Goal: Complete application form: Complete application form

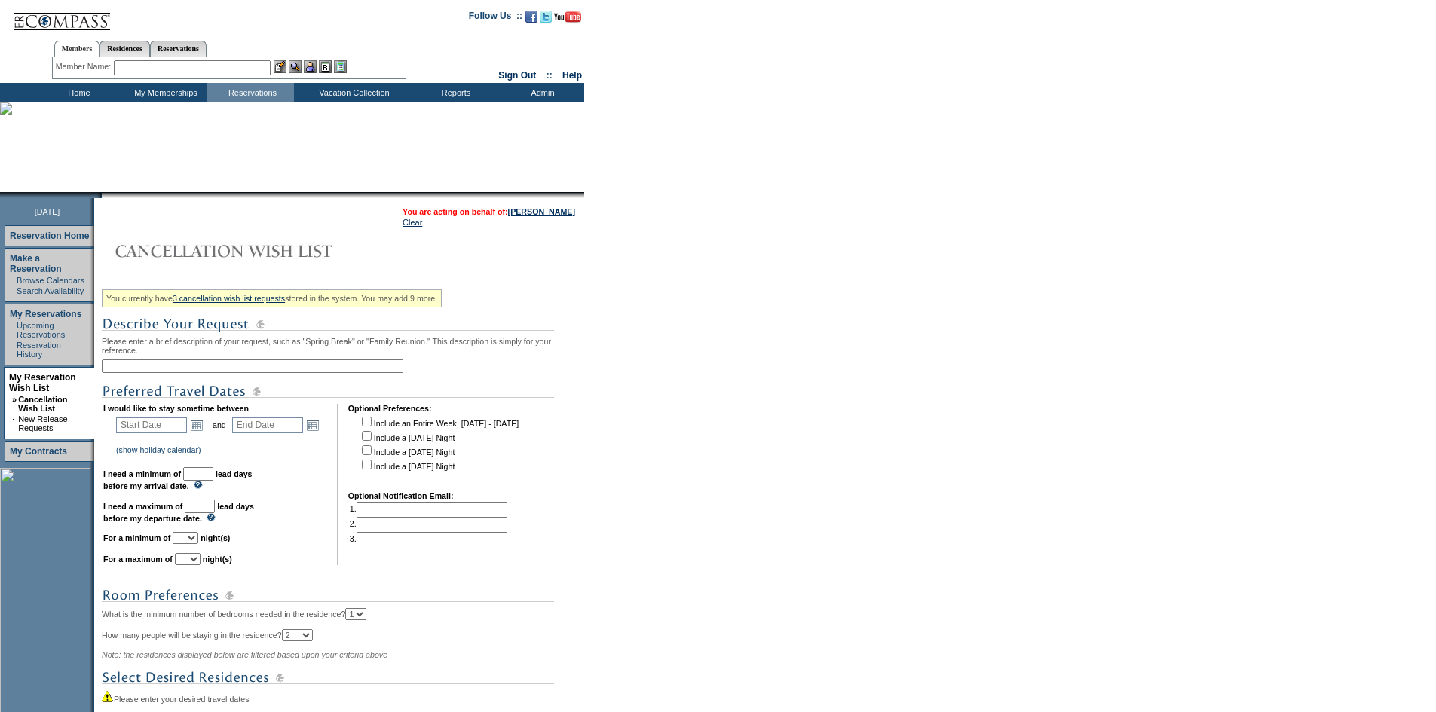
click at [219, 372] on input "text" at bounding box center [252, 366] width 301 height 14
drag, startPoint x: 197, startPoint y: 367, endPoint x: 3, endPoint y: 330, distance: 197.9
click at [0, 328] on tr "[DATE] Reservation Home Make a Reservation · Browse Calendars · Search Availabi…" at bounding box center [292, 508] width 584 height 620
type input "LDB Jan-GM"
click at [198, 433] on link "Open the calendar popup." at bounding box center [196, 425] width 17 height 17
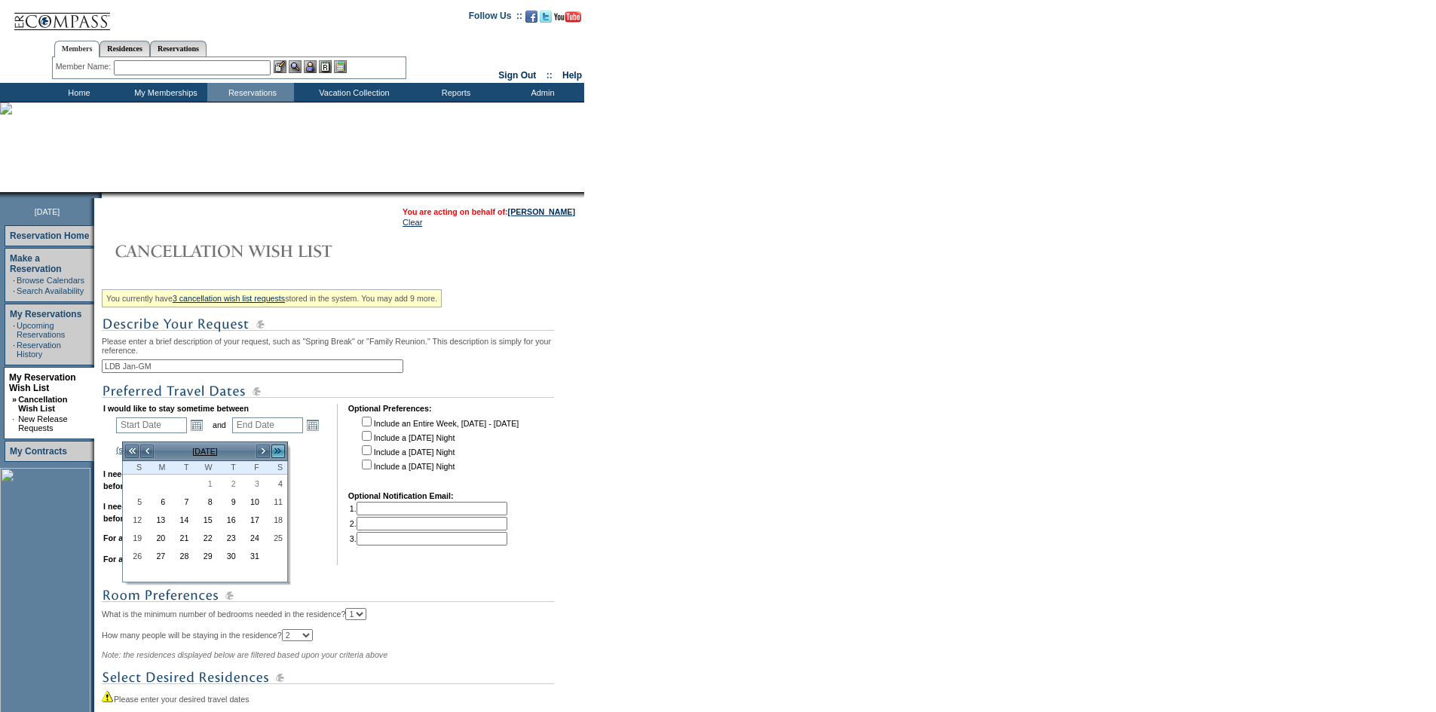
click at [277, 450] on link ">>" at bounding box center [278, 451] width 15 height 15
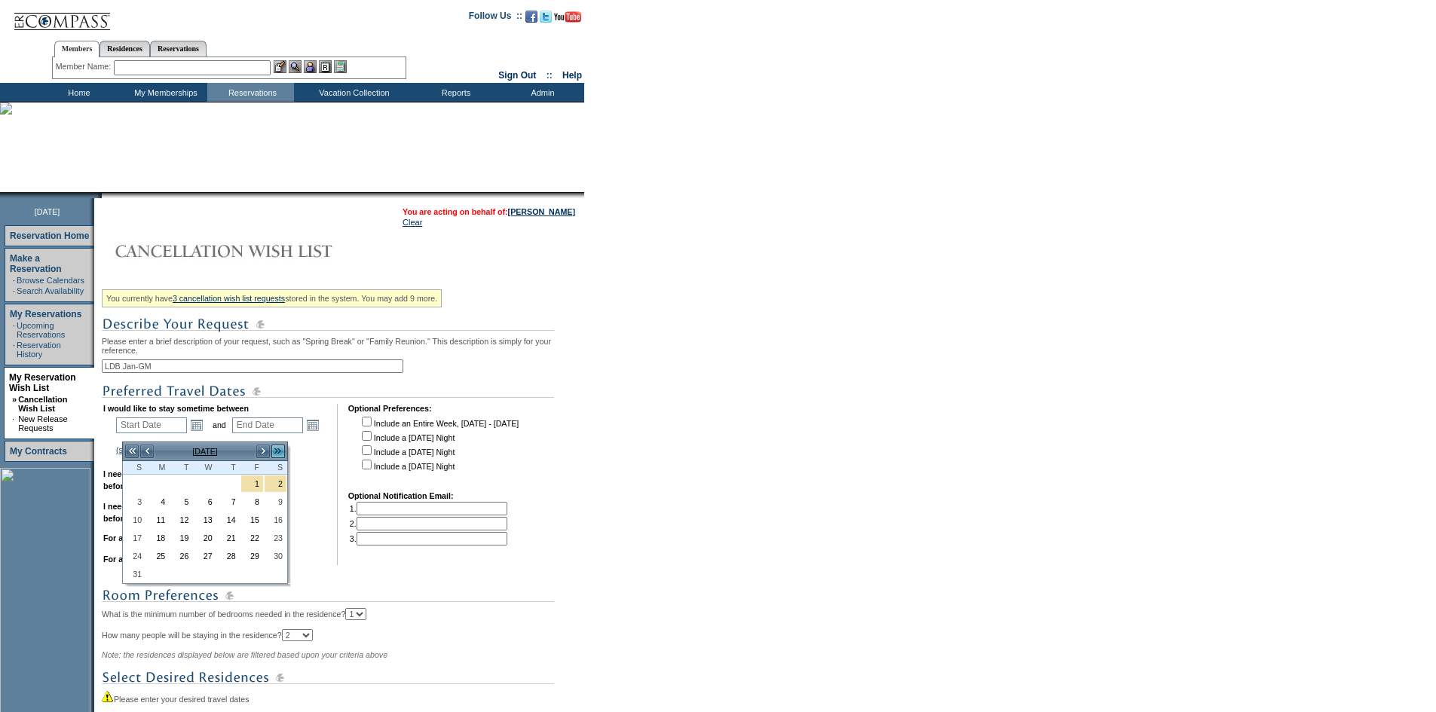
click at [277, 450] on link ">>" at bounding box center [278, 451] width 15 height 15
click at [130, 448] on link "<<" at bounding box center [131, 451] width 15 height 15
click at [134, 506] on link "3" at bounding box center [135, 502] width 22 height 17
type input "[DATE]"
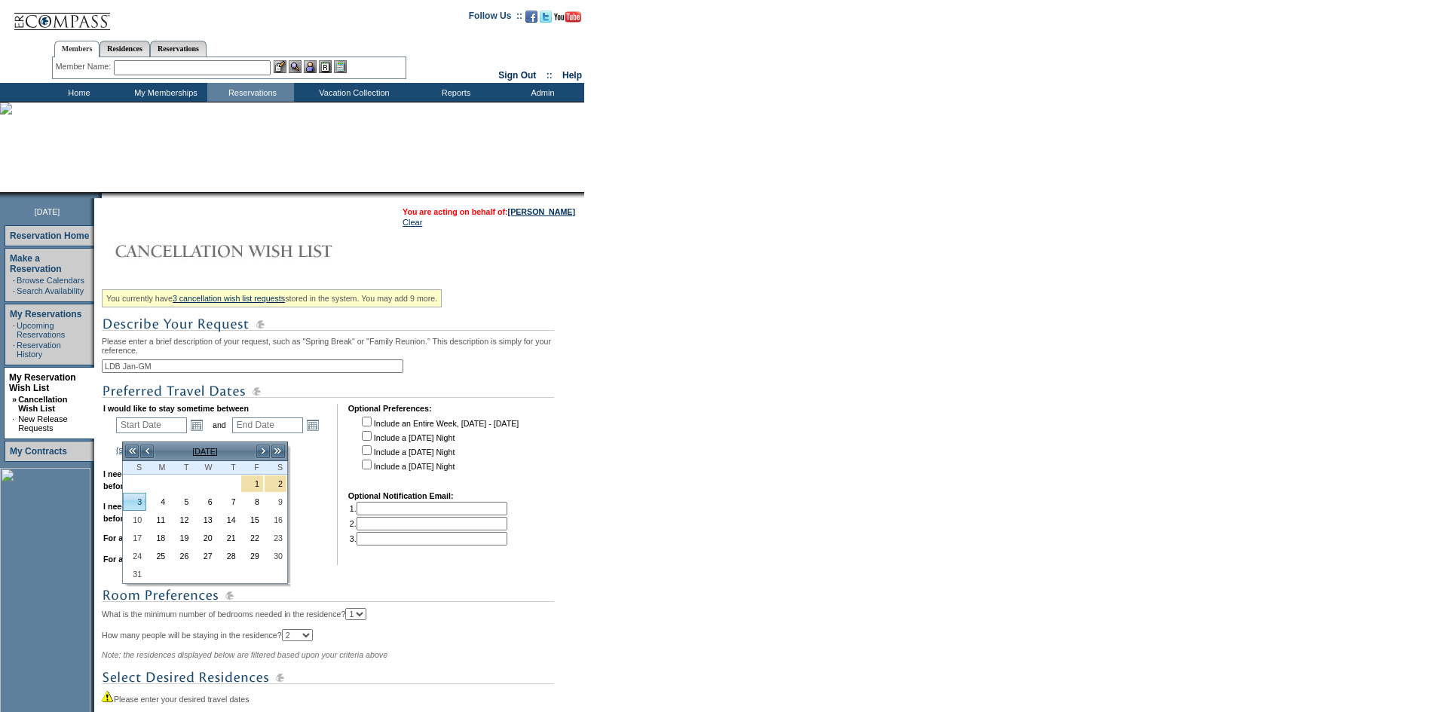
type input "[DATE]"
type input "461"
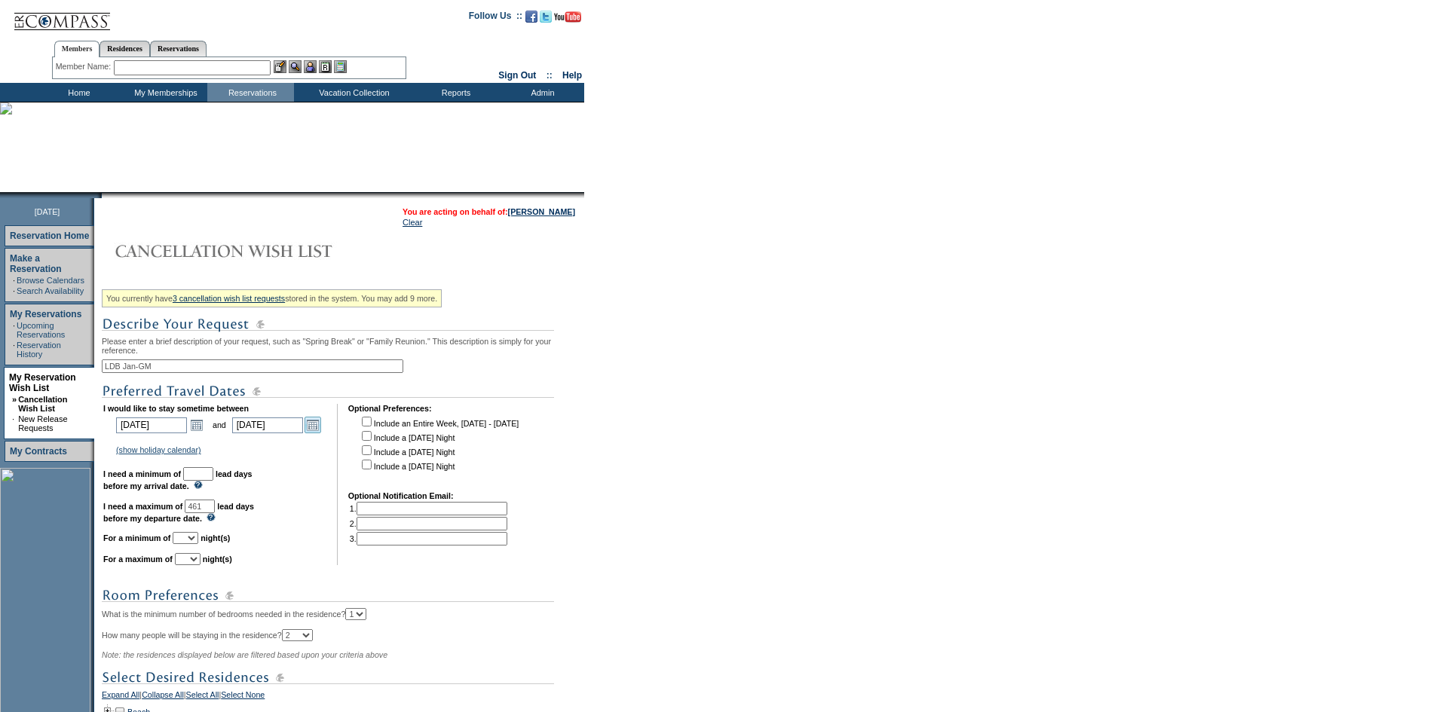
click at [317, 433] on link "Open the calendar popup." at bounding box center [312, 425] width 17 height 17
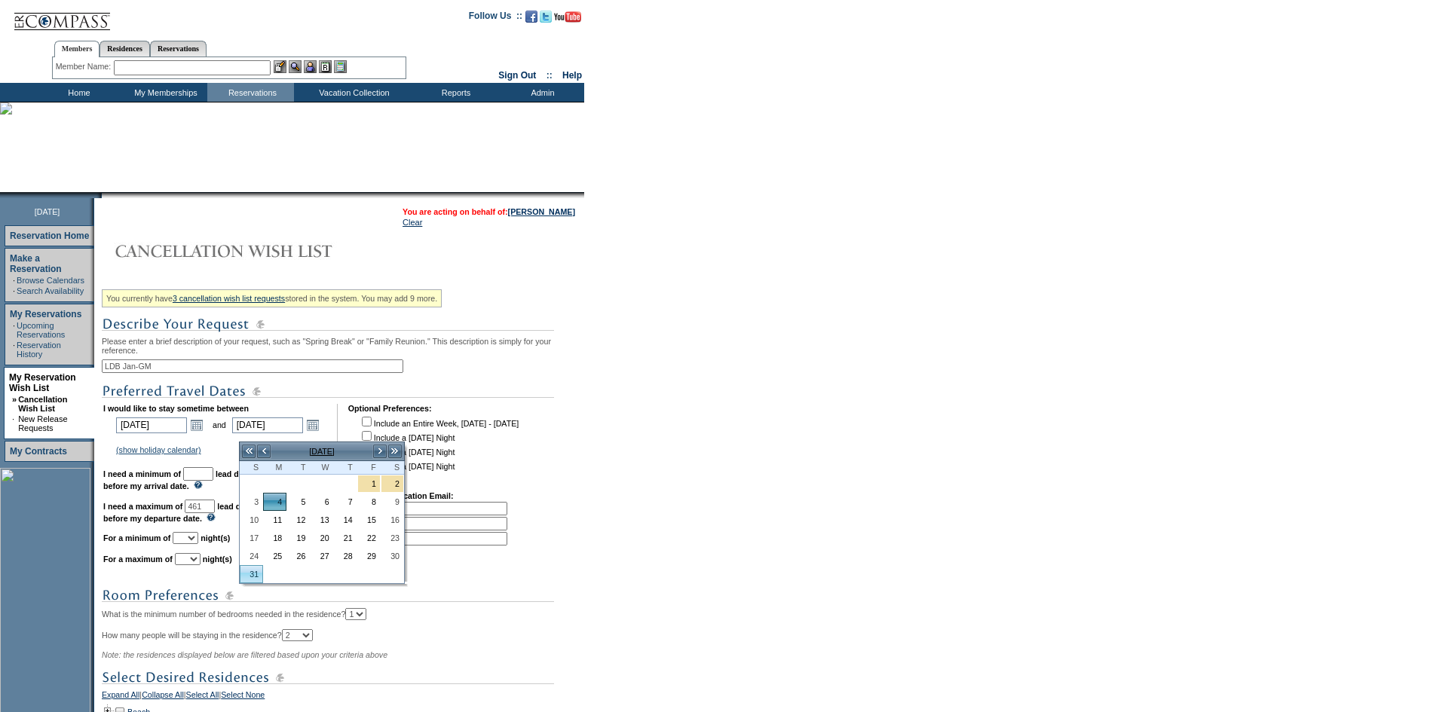
click at [255, 569] on link "31" at bounding box center [251, 574] width 22 height 17
type input "[DATE]"
type input "488"
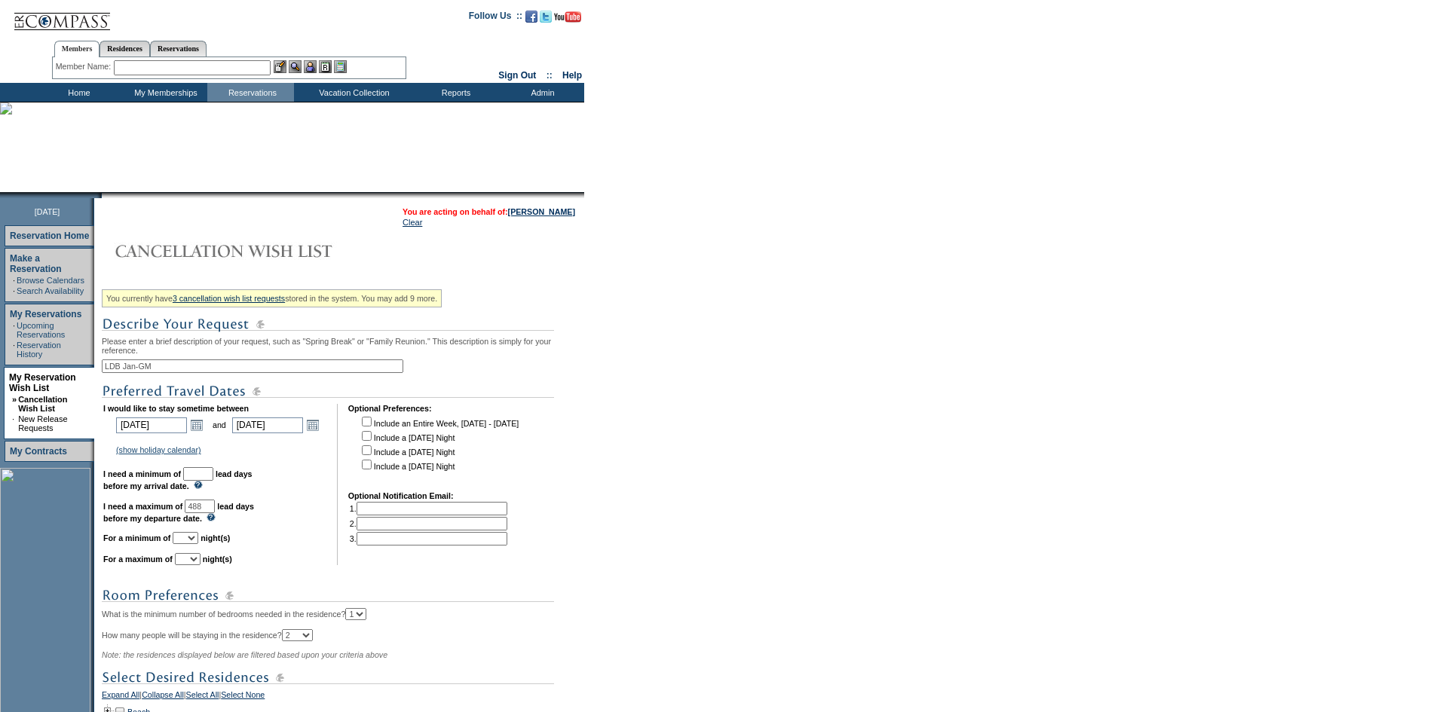
drag, startPoint x: 225, startPoint y: 484, endPoint x: 207, endPoint y: 488, distance: 18.5
click at [213, 481] on input "text" at bounding box center [198, 474] width 30 height 14
type input "30"
click at [695, 546] on form "Follow Us ::" at bounding box center [718, 480] width 1436 height 961
click at [198, 544] on select "1 2 3 4 5 6 7 8 9 10 11 12 13 14" at bounding box center [186, 538] width 26 height 12
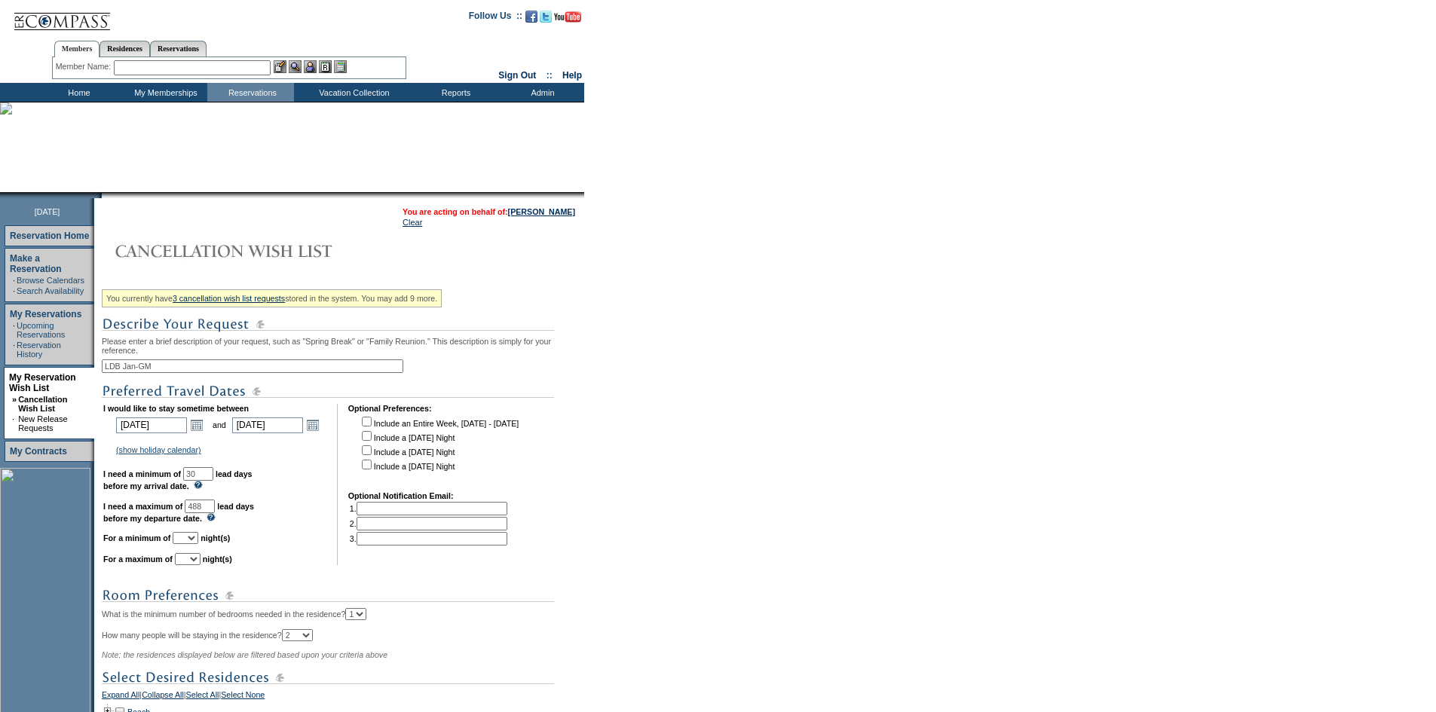
select select "6"
click at [191, 544] on select "1 2 3 4 5 6 7 8 9 10 11 12 13 14" at bounding box center [186, 538] width 26 height 12
drag, startPoint x: 202, startPoint y: 571, endPoint x: 210, endPoint y: 574, distance: 7.9
click at [200, 565] on select "1 2 3 4 5 6 7 8 9 10 11 12 13 14" at bounding box center [188, 559] width 26 height 12
select select "7"
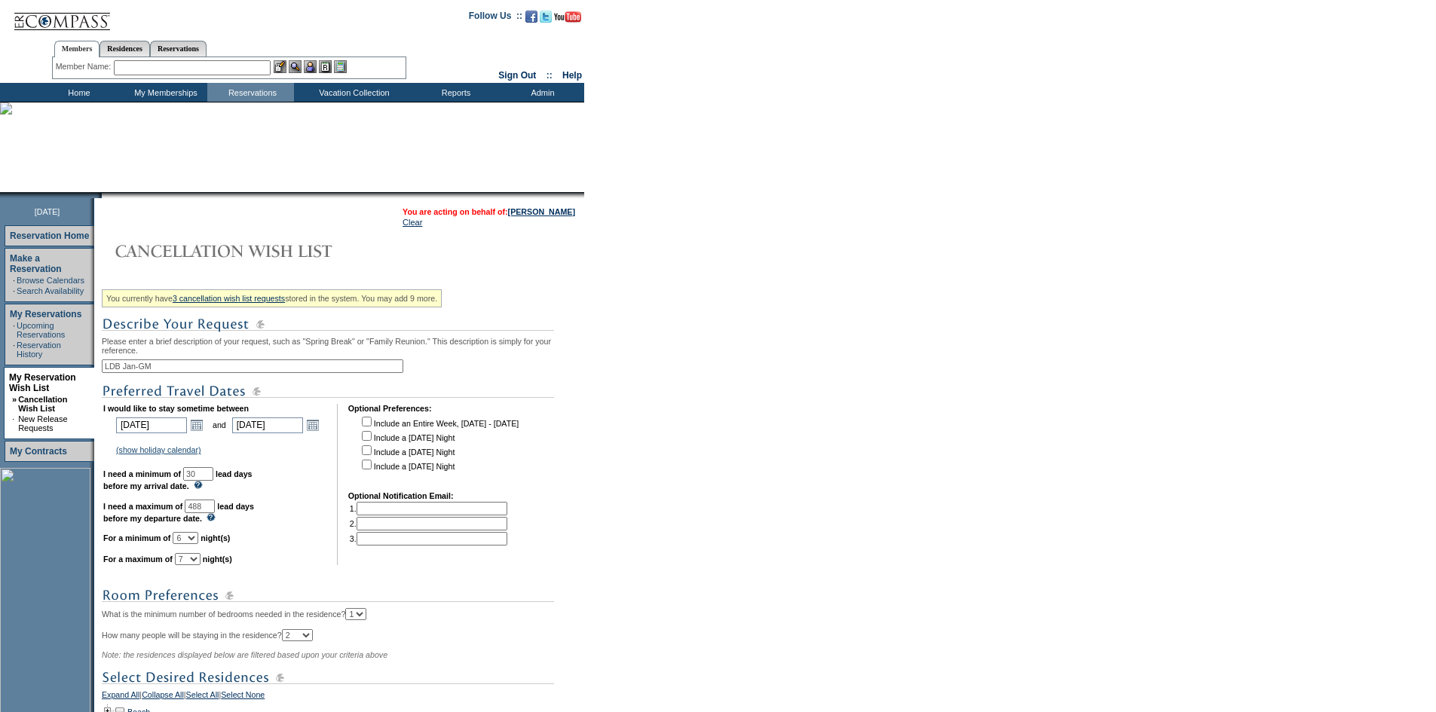
click at [194, 565] on select "1 2 3 4 5 6 7 8 9 10 11 12 13 14" at bounding box center [188, 559] width 26 height 12
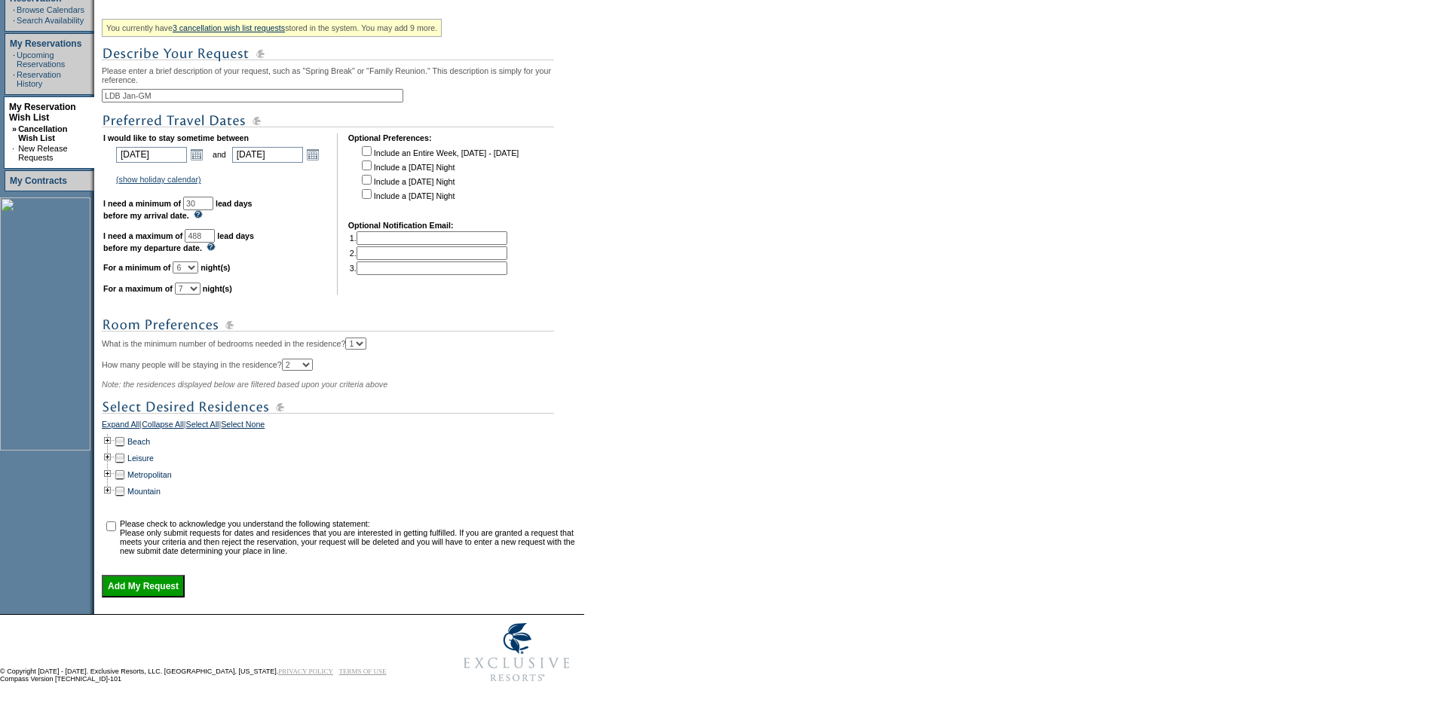
scroll to position [300, 0]
click at [111, 433] on td at bounding box center [108, 441] width 12 height 17
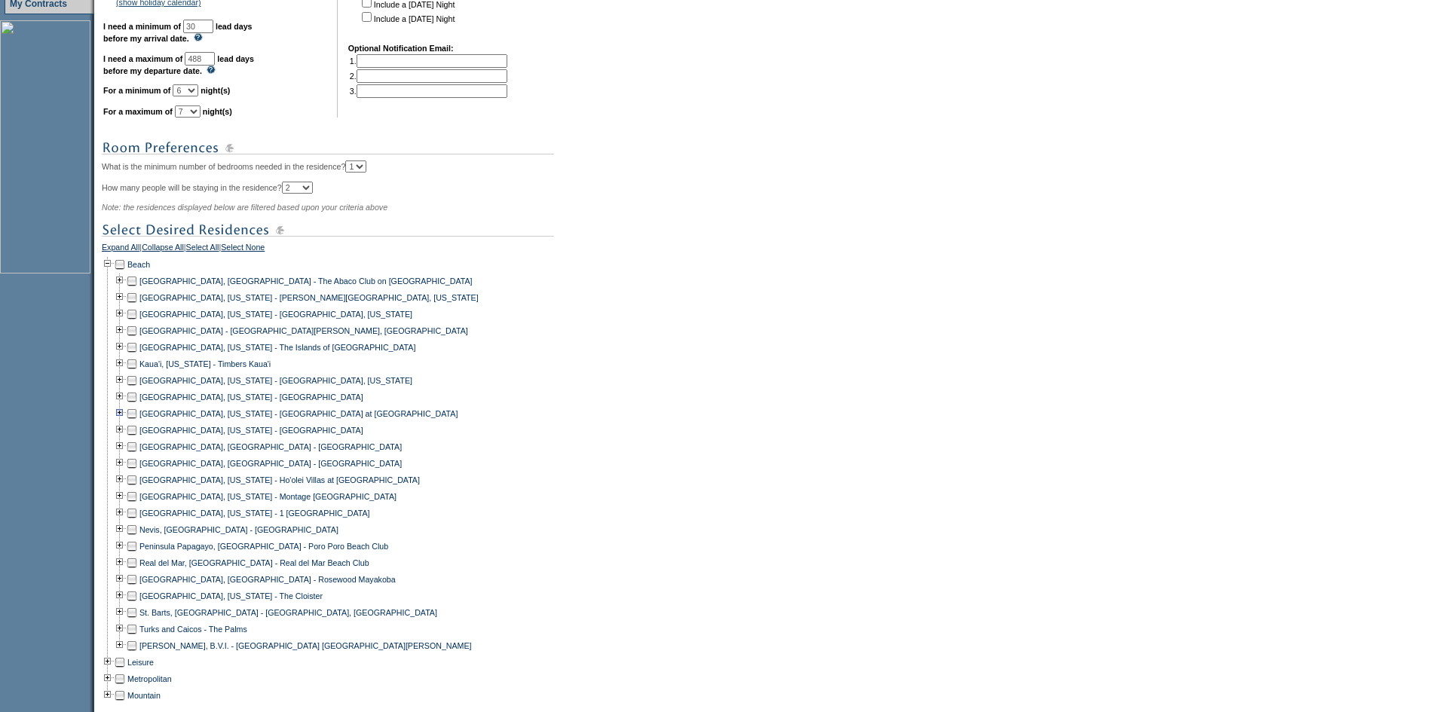
scroll to position [681, 0]
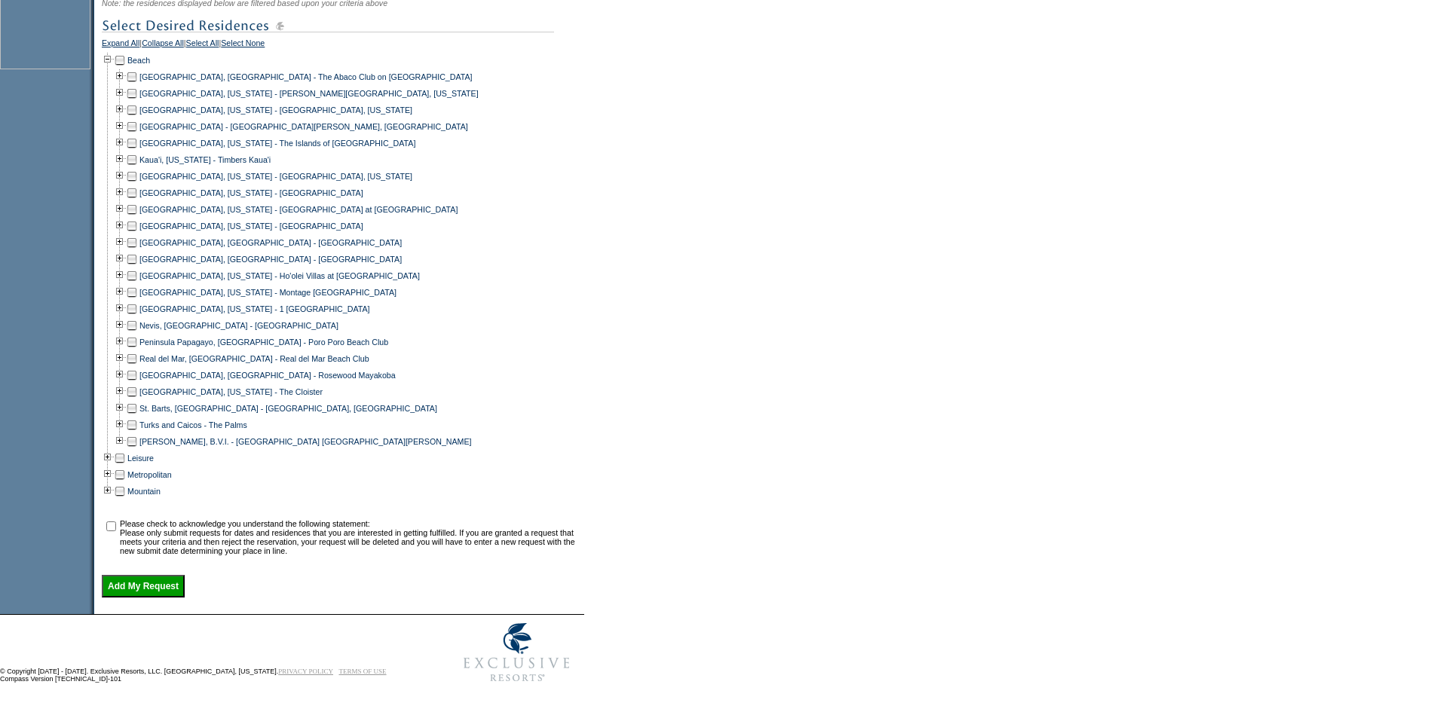
click at [137, 433] on td at bounding box center [132, 441] width 12 height 17
click at [116, 522] on input "checkbox" at bounding box center [111, 527] width 10 height 10
checkbox input "true"
click at [133, 571] on div "You currently have 3 cancellation wish list requests stored in the system. You …" at bounding box center [341, 114] width 479 height 965
click at [145, 596] on input "Add My Request" at bounding box center [143, 586] width 83 height 23
